Goal: Task Accomplishment & Management: Manage account settings

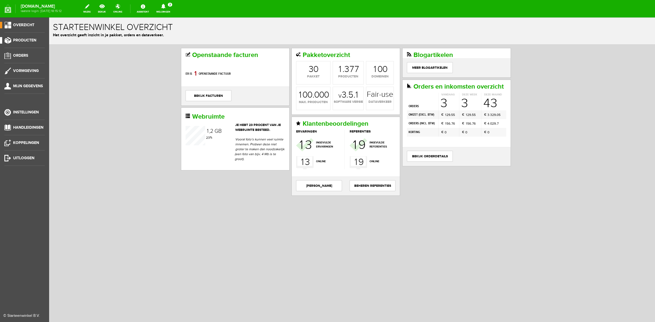
click at [20, 40] on span "Producten" at bounding box center [24, 40] width 23 height 5
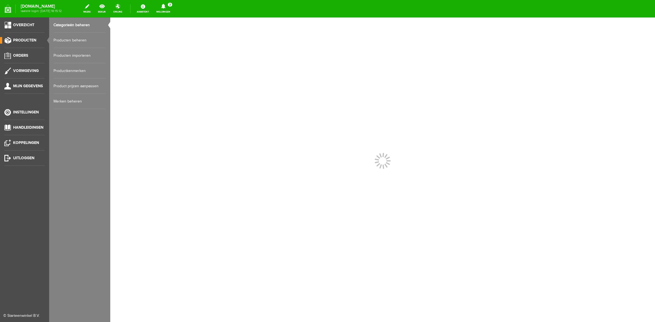
click at [55, 43] on link "Producten beheren" at bounding box center [79, 40] width 52 height 15
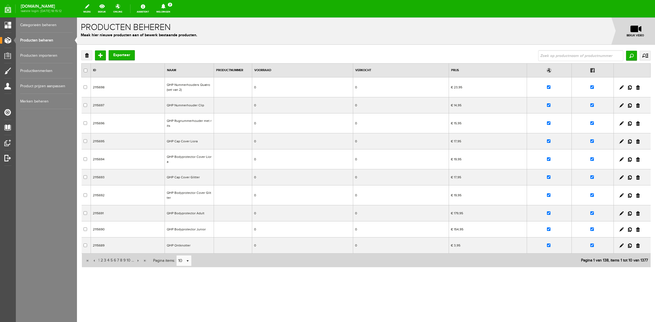
click at [556, 56] on input "text" at bounding box center [580, 55] width 85 height 11
type input "rubber"
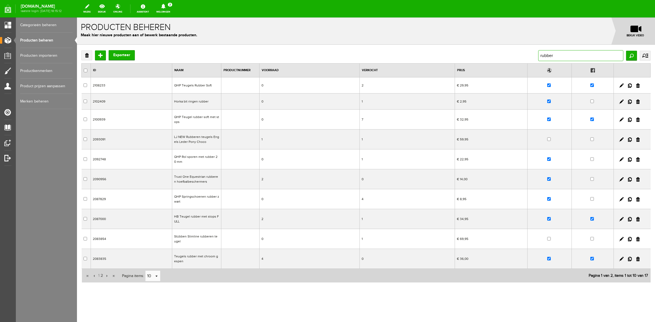
click at [538, 55] on input "rubber" at bounding box center [580, 55] width 85 height 11
type input "springschoenen rubber"
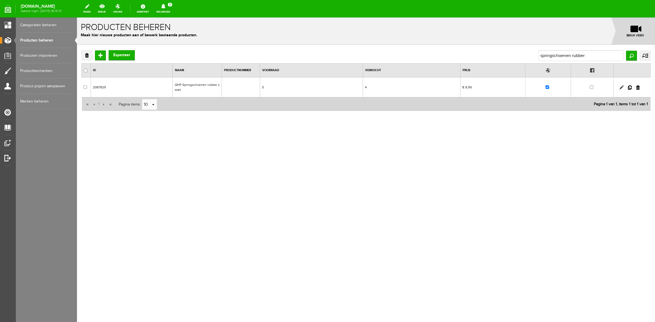
click at [619, 85] on link at bounding box center [621, 87] width 4 height 4
checkbox input "true"
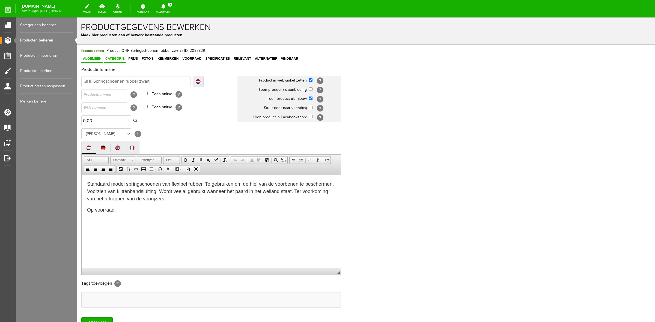
click at [126, 60] on span "Categorie" at bounding box center [115, 59] width 22 height 4
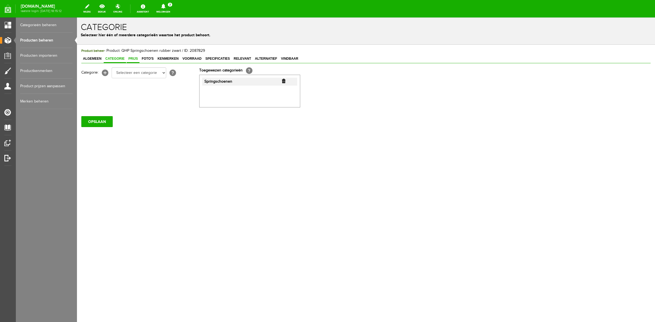
click at [134, 60] on span "Prijs" at bounding box center [133, 59] width 13 height 4
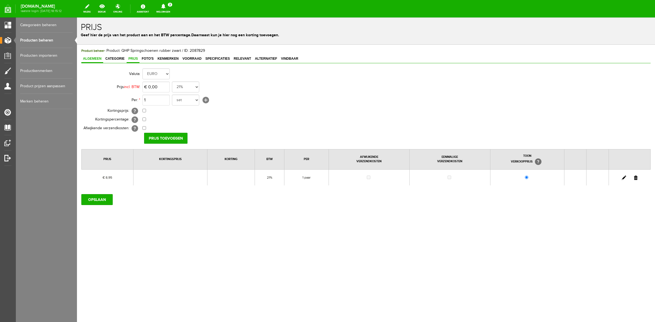
click at [98, 58] on span "Algemeen" at bounding box center [92, 59] width 22 height 4
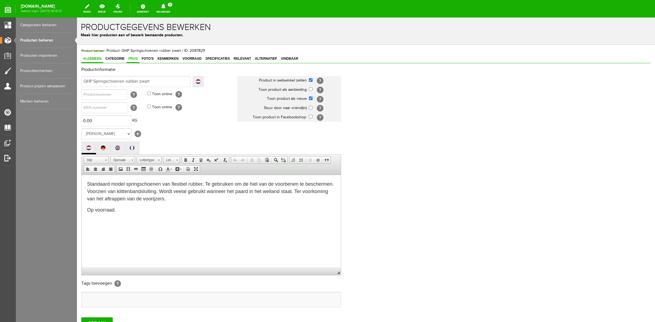
click at [133, 55] on link "Prijs" at bounding box center [133, 59] width 13 height 8
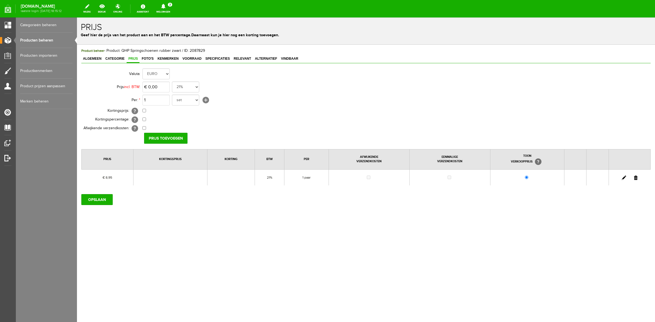
click at [622, 178] on link at bounding box center [624, 178] width 4 height 4
click at [160, 90] on input "8,95" at bounding box center [155, 87] width 27 height 11
type input "€ 10,95"
click at [165, 136] on input "[PERSON_NAME]" at bounding box center [164, 138] width 40 height 11
click at [103, 201] on input "OPSLAAN" at bounding box center [96, 199] width 31 height 11
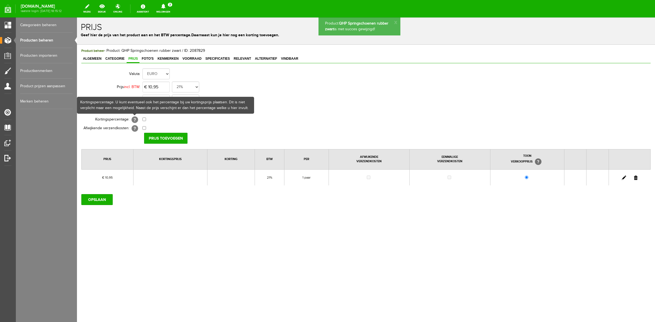
click at [111, 65] on div "Product beheer - Product: QHP Springschoenen rubber zwart / ID: 2087829 Algemee…" at bounding box center [365, 126] width 569 height 157
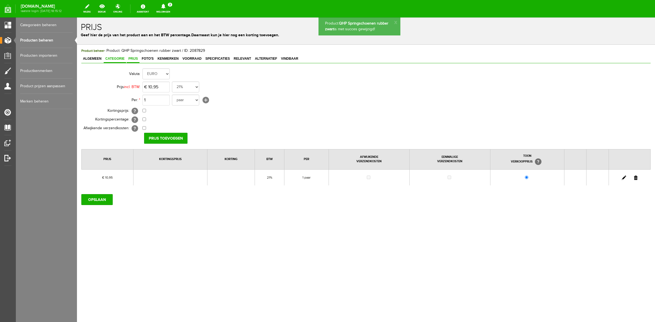
click at [117, 55] on link "Categorie" at bounding box center [115, 59] width 22 height 8
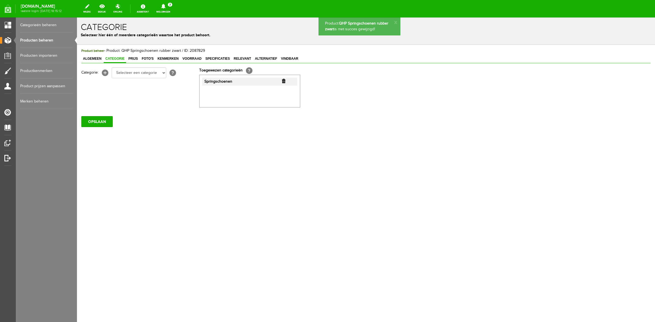
click at [104, 62] on link "Categorie" at bounding box center [115, 59] width 22 height 8
click at [97, 60] on span "Algemeen" at bounding box center [92, 59] width 22 height 4
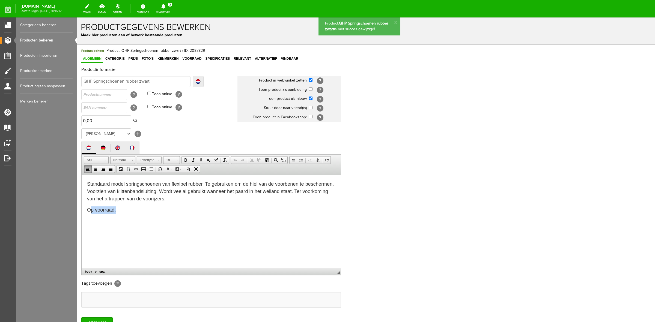
drag, startPoint x: 121, startPoint y: 210, endPoint x: 89, endPoint y: 209, distance: 31.9
click at [89, 209] on p "Op voorraad." at bounding box center [211, 209] width 248 height 7
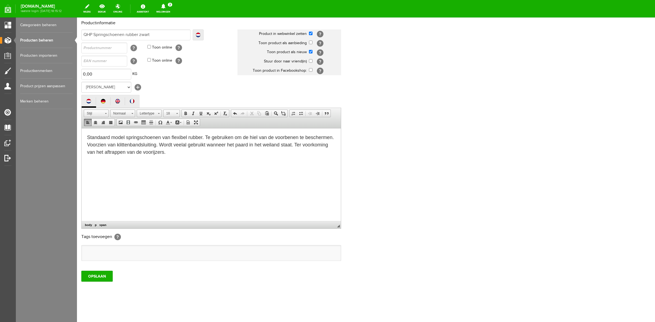
scroll to position [47, 0]
click at [105, 280] on input "OPSLAAN" at bounding box center [96, 276] width 31 height 11
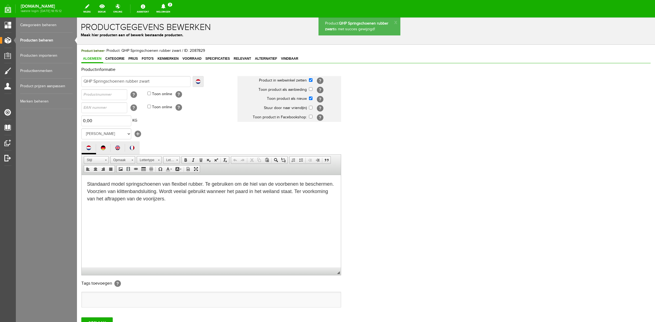
scroll to position [0, 0]
click at [148, 59] on span "Foto's" at bounding box center [147, 59] width 15 height 4
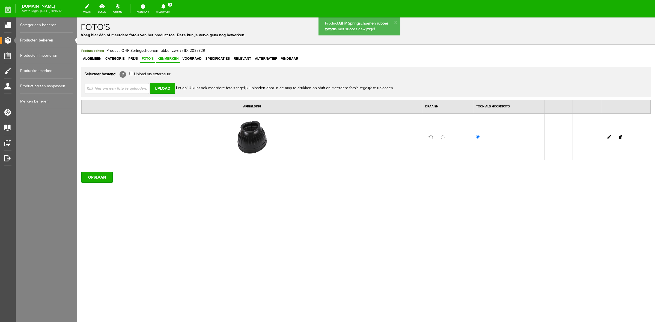
click at [167, 59] on span "Kenmerken" at bounding box center [168, 59] width 24 height 4
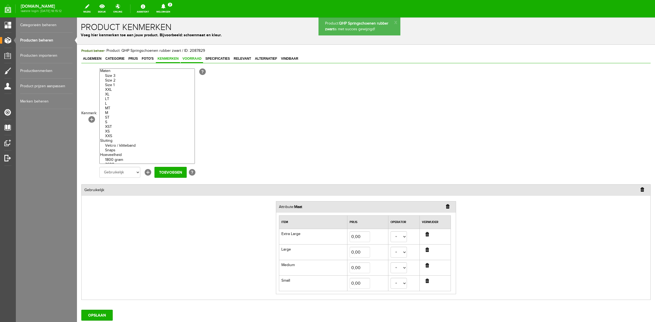
click at [195, 56] on link "Voorraad" at bounding box center [192, 59] width 22 height 8
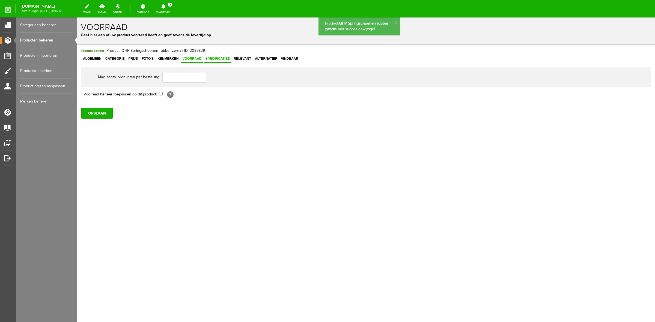
click at [223, 60] on span "Specificaties" at bounding box center [218, 59] width 28 height 4
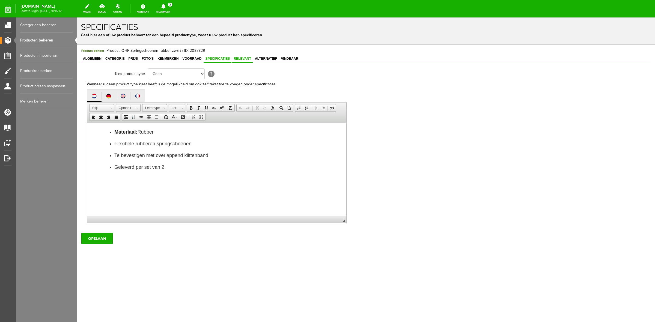
click at [249, 61] on link "Relevant" at bounding box center [242, 59] width 21 height 8
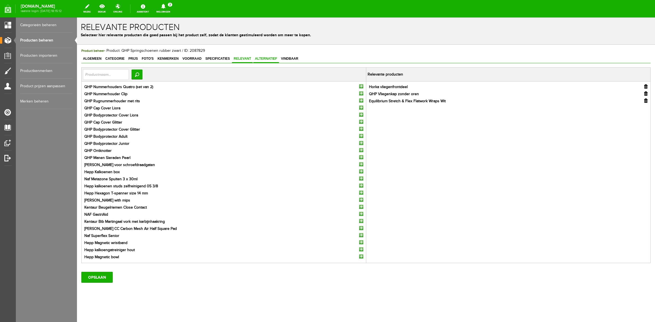
click at [265, 59] on span "Alternatief" at bounding box center [266, 59] width 26 height 4
click at [107, 74] on input "text" at bounding box center [106, 74] width 46 height 11
type input "overr"
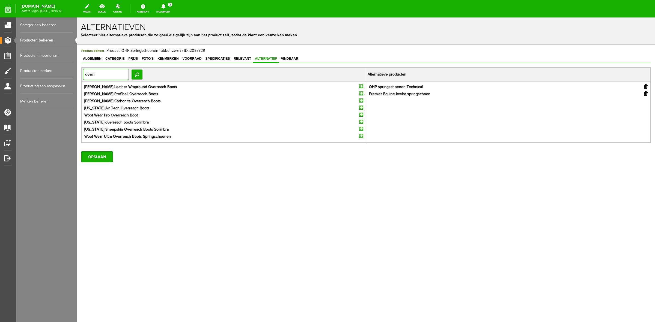
click at [98, 75] on input "overr" at bounding box center [106, 74] width 46 height 11
click at [359, 87] on input "button" at bounding box center [361, 86] width 4 height 4
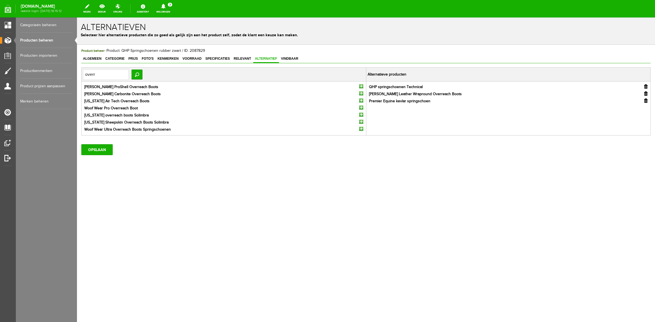
click at [359, 87] on input "button" at bounding box center [361, 86] width 4 height 4
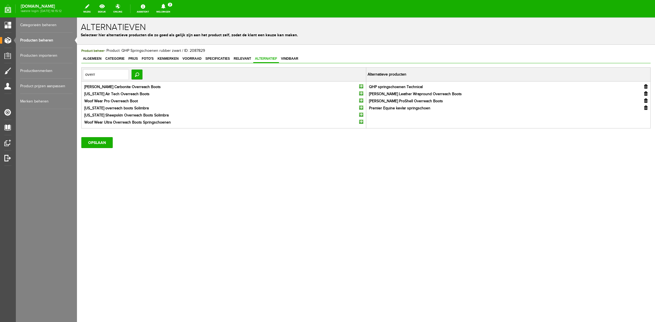
click at [359, 87] on input "button" at bounding box center [361, 86] width 4 height 4
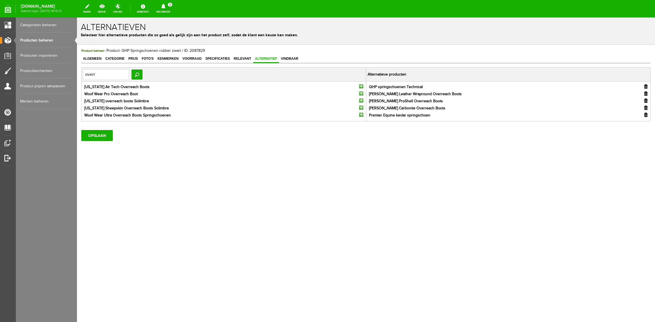
click at [359, 87] on input "button" at bounding box center [361, 86] width 4 height 4
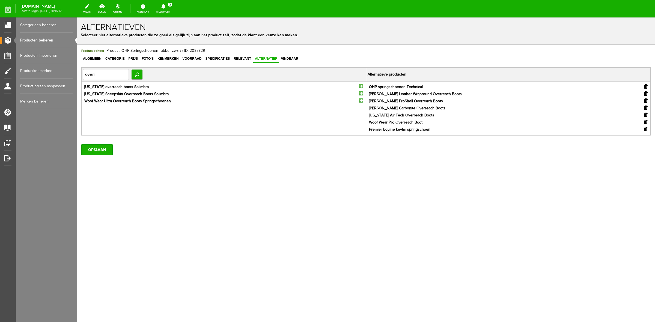
click at [362, 88] on input "button" at bounding box center [361, 86] width 4 height 4
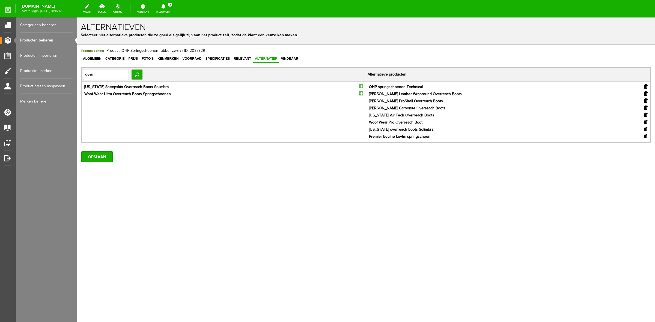
click at [362, 88] on input "button" at bounding box center [361, 86] width 4 height 4
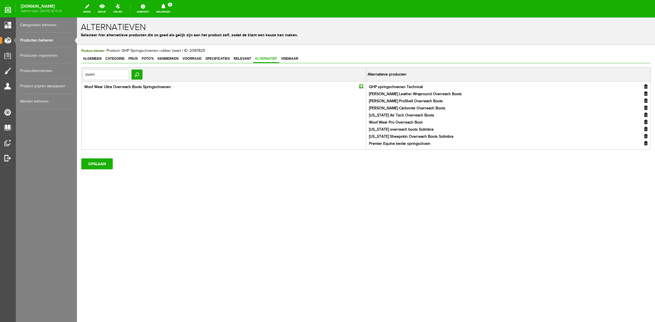
click at [362, 88] on input "button" at bounding box center [361, 86] width 4 height 4
click at [109, 172] on input "OPSLAAN" at bounding box center [96, 171] width 31 height 11
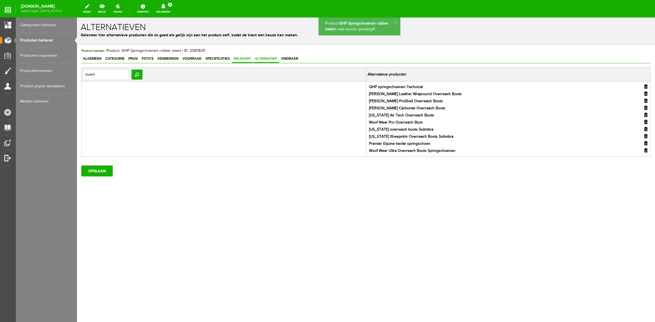
click at [241, 58] on span "Relevant" at bounding box center [242, 59] width 21 height 4
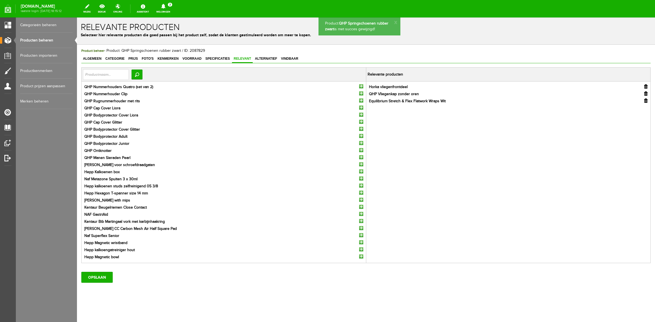
drag, startPoint x: 102, startPoint y: 83, endPoint x: 102, endPoint y: 78, distance: 4.9
click at [103, 81] on tbody "Zoeken Relevante producten QHP Nummerhouders Quatro (set van 2) QHP Nummerhoude…" at bounding box center [366, 166] width 569 height 196
click at [102, 77] on input "text" at bounding box center [106, 74] width 46 height 11
type input "klei"
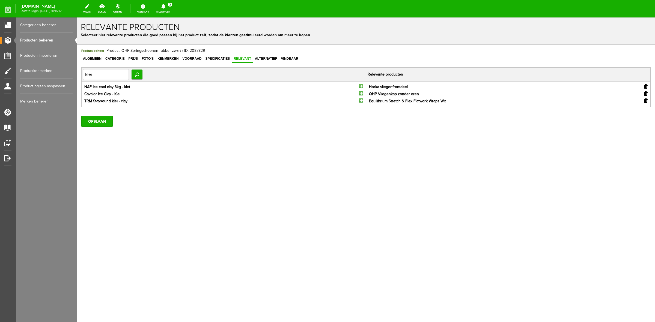
click at [360, 99] on input "button" at bounding box center [361, 100] width 4 height 4
click at [86, 71] on input "klei" at bounding box center [106, 74] width 46 height 11
type input "opti"
click at [360, 107] on input "button" at bounding box center [361, 108] width 4 height 4
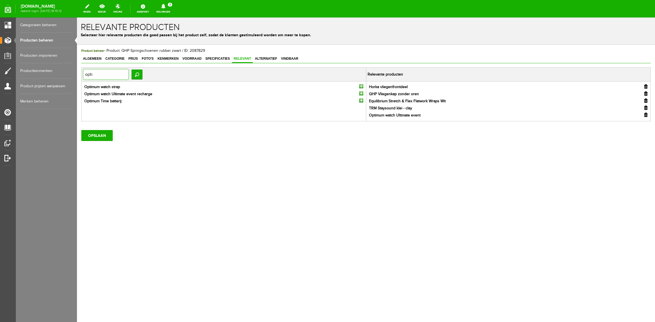
click at [124, 76] on input "opti" at bounding box center [106, 74] width 46 height 11
type input "26"
click at [362, 86] on input "button" at bounding box center [361, 86] width 4 height 4
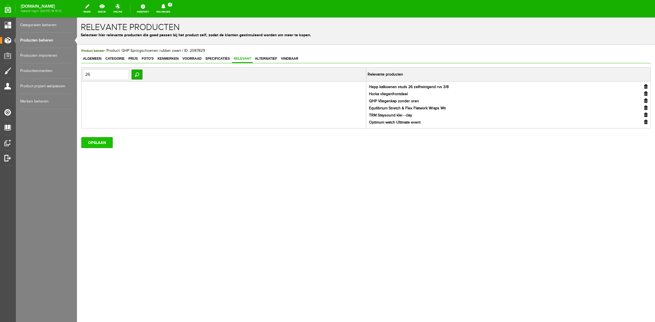
click at [102, 147] on input "OPSLAAN" at bounding box center [96, 142] width 31 height 11
click at [92, 141] on input "OPSLAAN" at bounding box center [96, 142] width 31 height 11
click at [55, 43] on link "Producten beheren" at bounding box center [46, 40] width 52 height 15
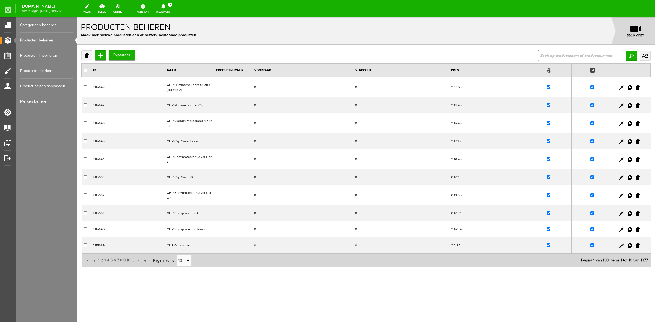
click at [599, 59] on input "text" at bounding box center [580, 55] width 85 height 11
type input "pro form"
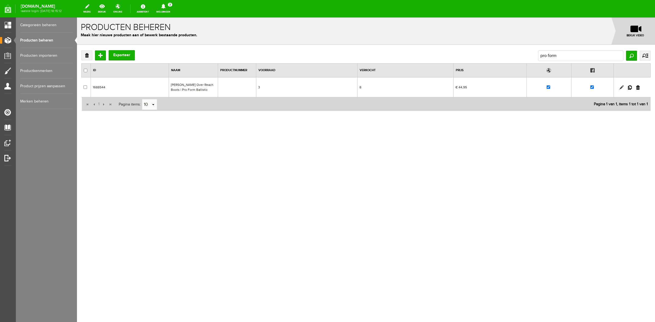
click at [621, 87] on link at bounding box center [621, 87] width 4 height 4
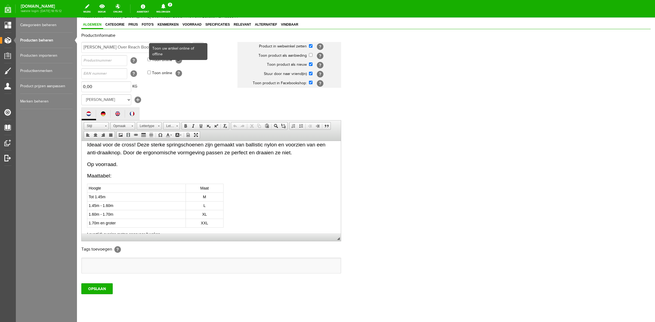
scroll to position [15, 0]
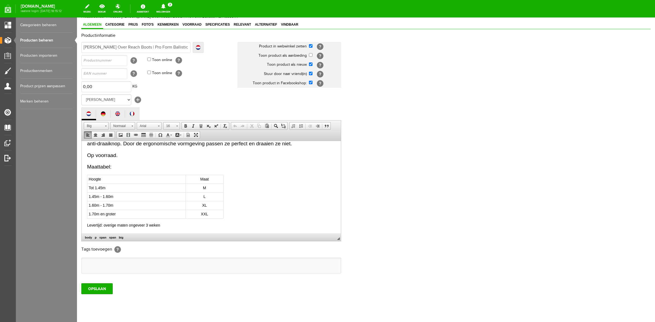
click at [114, 156] on big "Op voorraad." at bounding box center [102, 155] width 31 height 6
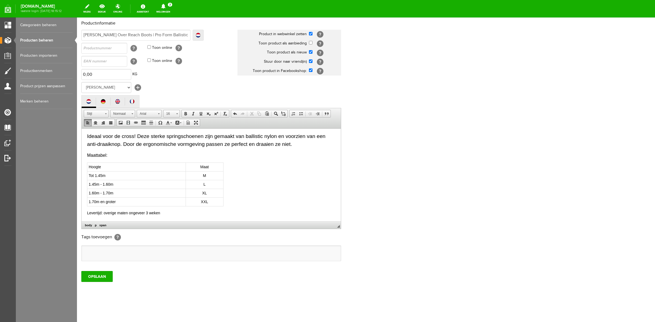
scroll to position [47, 0]
click at [101, 282] on input "OPSLAAN" at bounding box center [96, 276] width 31 height 11
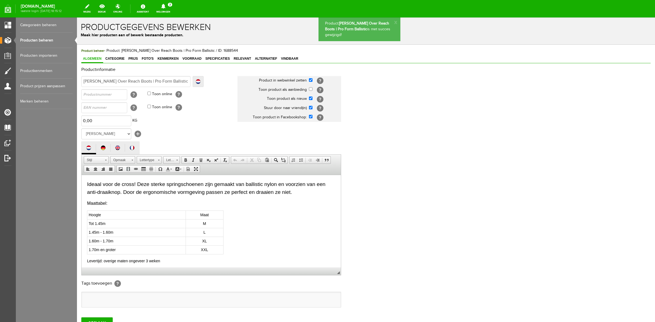
scroll to position [0, 0]
click at [125, 258] on p "Levertijd: overige maten ongeveer 3 weken" at bounding box center [211, 261] width 248 height 6
click at [99, 321] on input "OPSLAAN" at bounding box center [96, 323] width 31 height 11
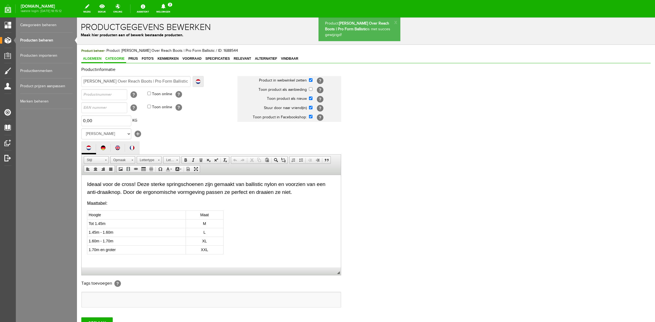
click at [112, 58] on span "Categorie" at bounding box center [115, 59] width 22 height 4
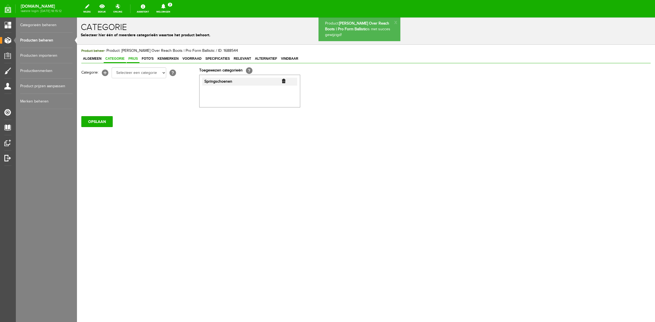
click at [132, 59] on span "Prijs" at bounding box center [133, 59] width 13 height 4
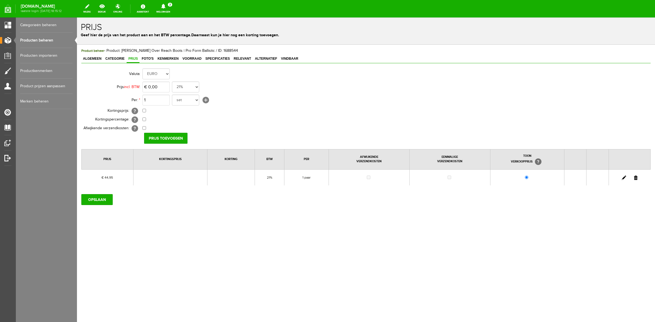
click at [625, 177] on link at bounding box center [624, 178] width 4 height 4
click at [160, 87] on input "44,95" at bounding box center [155, 87] width 27 height 11
type input "€ 45,50"
click at [164, 142] on input "[PERSON_NAME]" at bounding box center [164, 138] width 40 height 11
click at [93, 204] on input "OPSLAAN" at bounding box center [96, 199] width 31 height 11
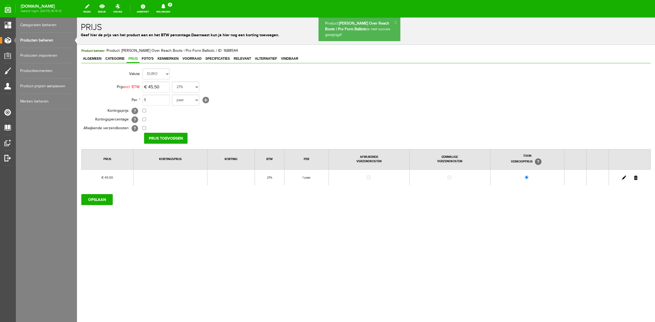
click at [145, 59] on span "Foto's" at bounding box center [147, 59] width 15 height 4
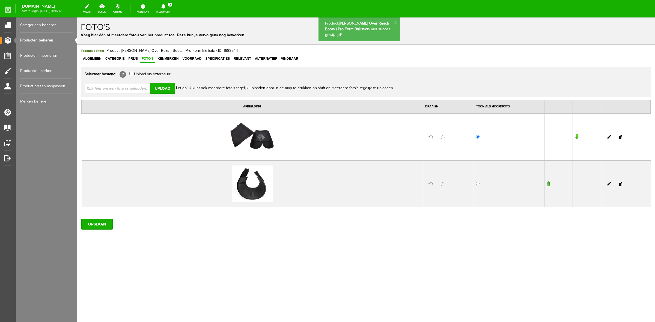
click at [176, 64] on div "Product beheer - Product: [PERSON_NAME] Over Reach Boots | Pro Form Ballistic /…" at bounding box center [365, 139] width 569 height 182
click at [176, 60] on span "Kenmerken" at bounding box center [168, 59] width 24 height 4
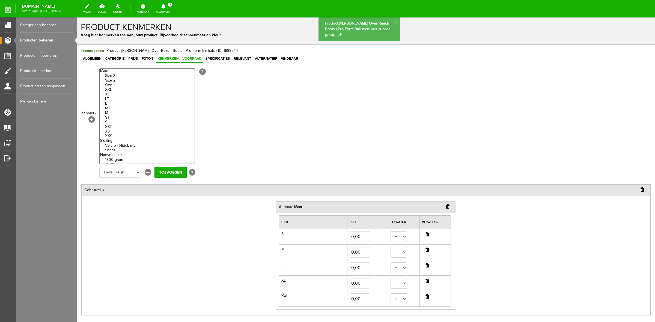
click at [192, 58] on span "Voorraad" at bounding box center [192, 59] width 22 height 4
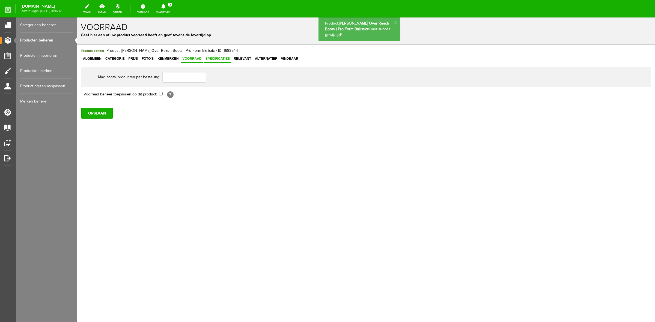
click at [211, 59] on span "Specificaties" at bounding box center [218, 59] width 28 height 4
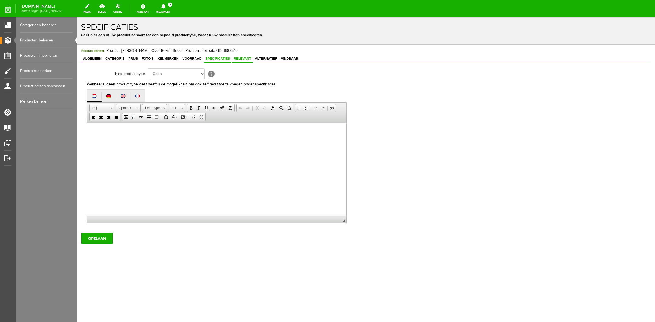
click at [251, 59] on span "Relevant" at bounding box center [242, 59] width 21 height 4
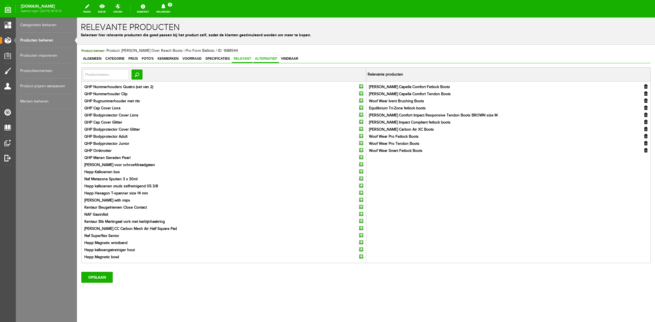
click at [271, 58] on span "Alternatief" at bounding box center [266, 59] width 26 height 4
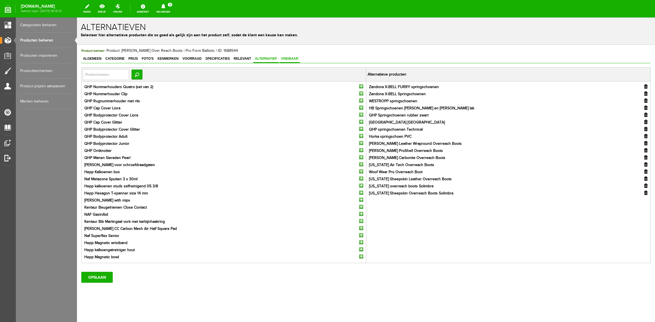
click at [297, 59] on span "Vindbaar" at bounding box center [289, 59] width 20 height 4
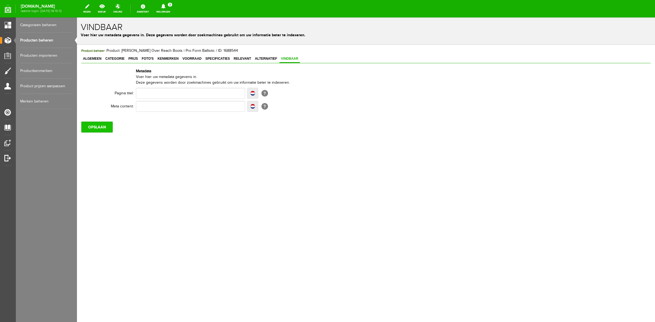
click at [98, 125] on input "OPSLAAN" at bounding box center [96, 127] width 31 height 11
click at [165, 8] on icon at bounding box center [163, 6] width 4 height 5
click at [165, 36] on link "Er is een nieuwe order( #6518 ) geplaatst door [PERSON_NAME]" at bounding box center [163, 37] width 53 height 17
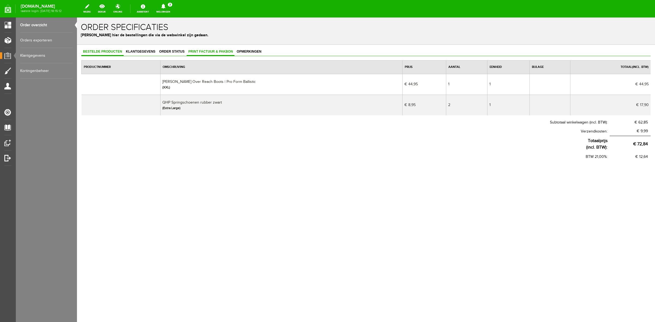
click at [215, 48] on link "Print factuur & pakbon" at bounding box center [211, 52] width 48 height 8
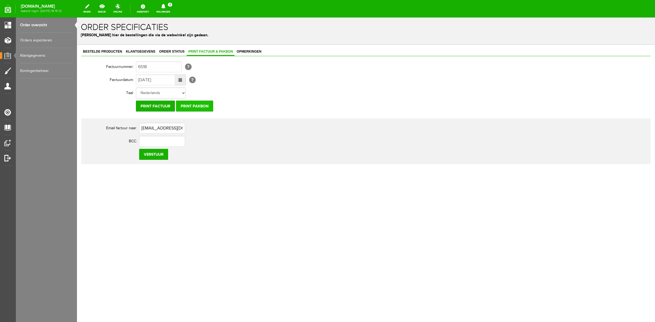
click at [205, 101] on input "Print pakbon" at bounding box center [194, 106] width 37 height 11
click at [118, 53] on link "Bestelde producten" at bounding box center [102, 52] width 42 height 8
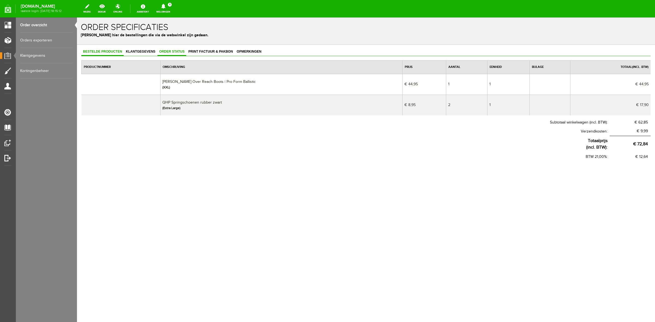
click at [168, 54] on link "Order status" at bounding box center [171, 52] width 29 height 8
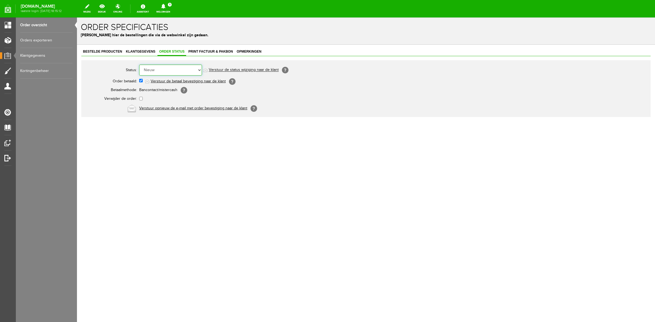
click at [167, 73] on select "Order niet afgerond Nieuw Order in behandeling Wacht op leverancier Wacht op be…" at bounding box center [170, 70] width 63 height 11
select select "3"
click at [139, 65] on select "Order niet afgerond Nieuw Order in behandeling Wacht op leverancier Wacht op be…" at bounding box center [170, 70] width 63 height 11
click at [167, 11] on link "Meldingen 1 Nieuwe orders Er is een nieuwe order( #6515 ) geplaatst door [PERSO…" at bounding box center [163, 9] width 20 height 12
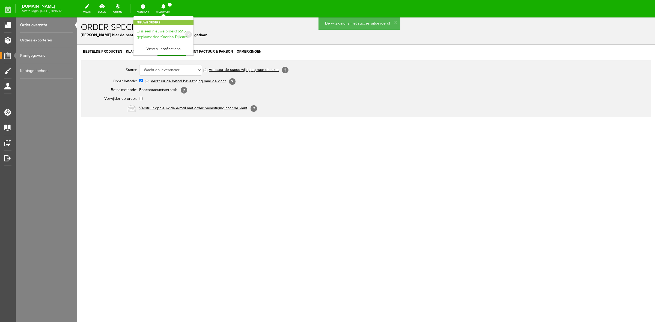
click at [171, 32] on link "Er is een nieuwe order( #6515 ) geplaatst door [PERSON_NAME]" at bounding box center [163, 34] width 53 height 11
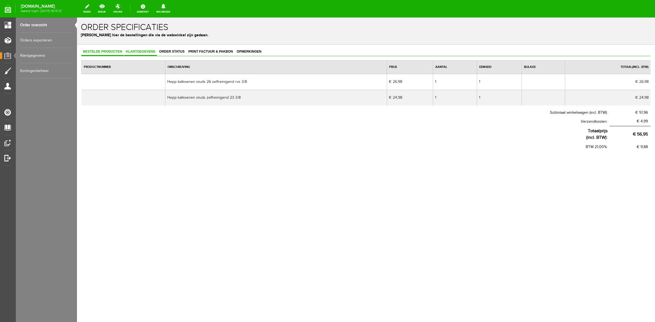
click at [140, 55] on link "Klantgegevens" at bounding box center [140, 52] width 33 height 8
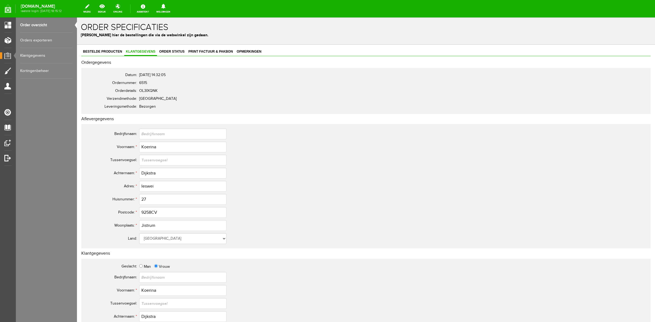
click at [57, 25] on link "Order overzicht" at bounding box center [46, 24] width 52 height 15
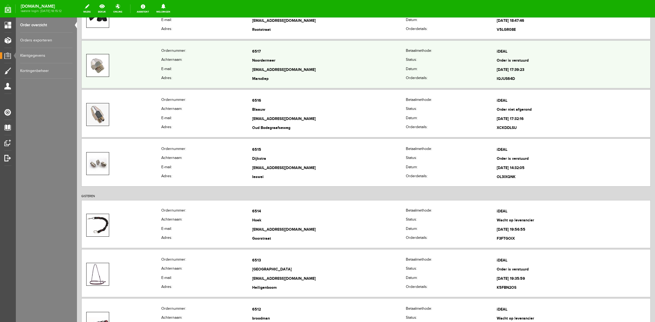
scroll to position [102, 0]
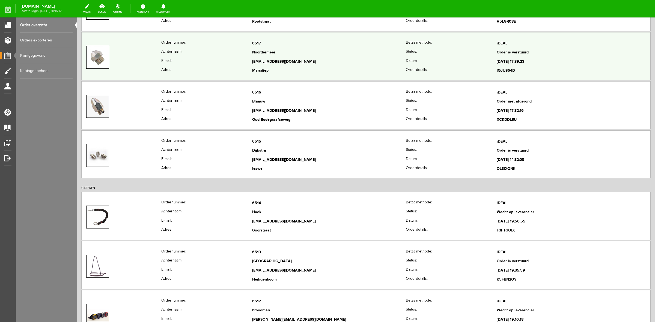
click at [229, 58] on th "E-mail:" at bounding box center [206, 61] width 91 height 9
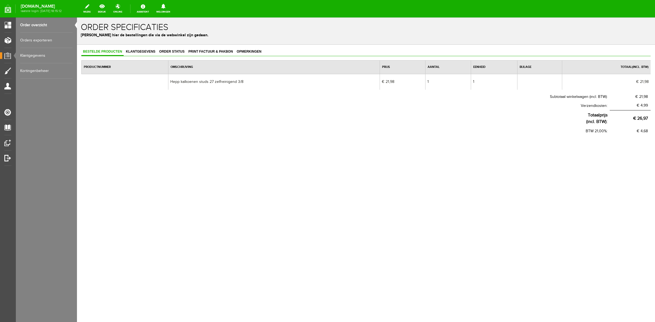
click at [46, 23] on link "Order overzicht" at bounding box center [46, 24] width 52 height 15
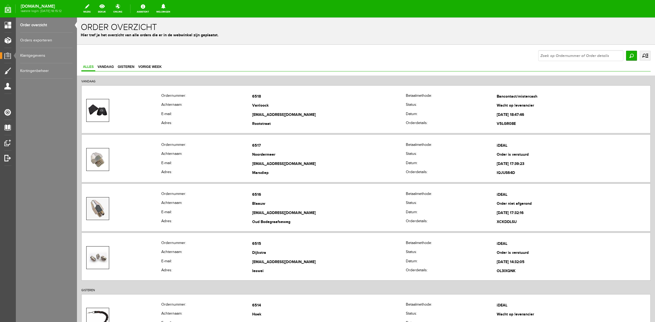
click at [174, 10] on link "Meldingen 0 Er zijn geen nieuwe meldingen." at bounding box center [163, 9] width 20 height 12
click at [206, 14] on div "[DOMAIN_NAME] laatste login: [DATE] 18:15:12 wijzig bekijk online Assistent Mel…" at bounding box center [327, 7] width 655 height 15
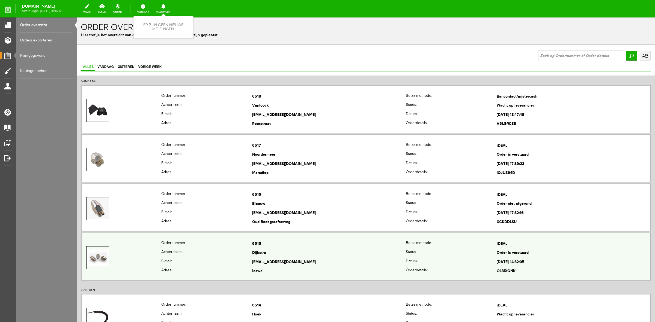
click at [261, 241] on td "6515" at bounding box center [329, 244] width 154 height 9
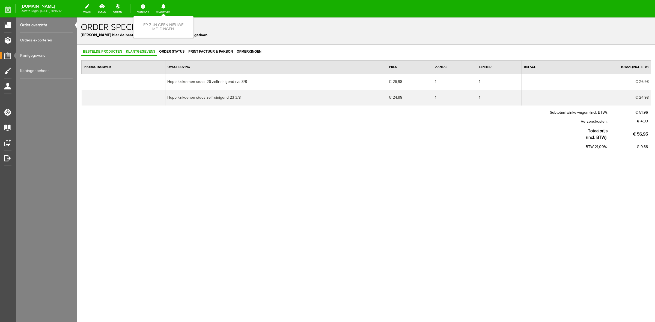
click at [144, 48] on link "Klantgegevens" at bounding box center [140, 52] width 33 height 8
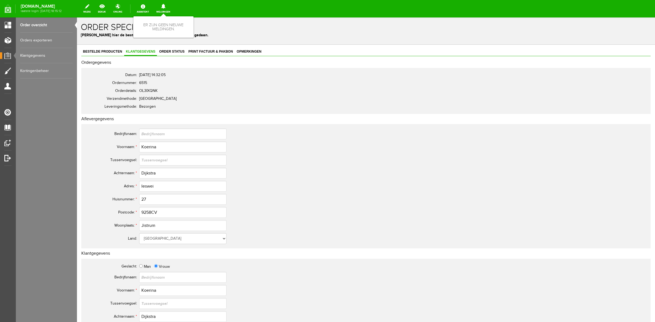
click at [57, 26] on link "Order overzicht" at bounding box center [46, 24] width 52 height 15
